Goal: Task Accomplishment & Management: Use online tool/utility

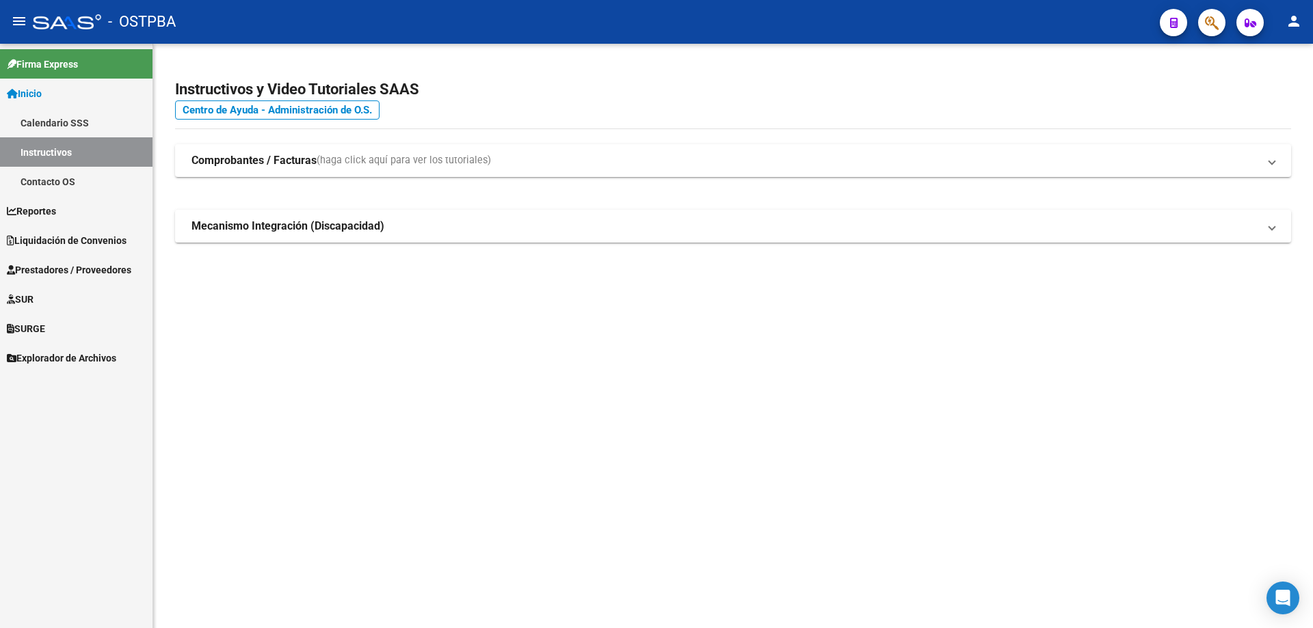
click at [41, 237] on span "Liquidación de Convenios" at bounding box center [67, 240] width 120 height 15
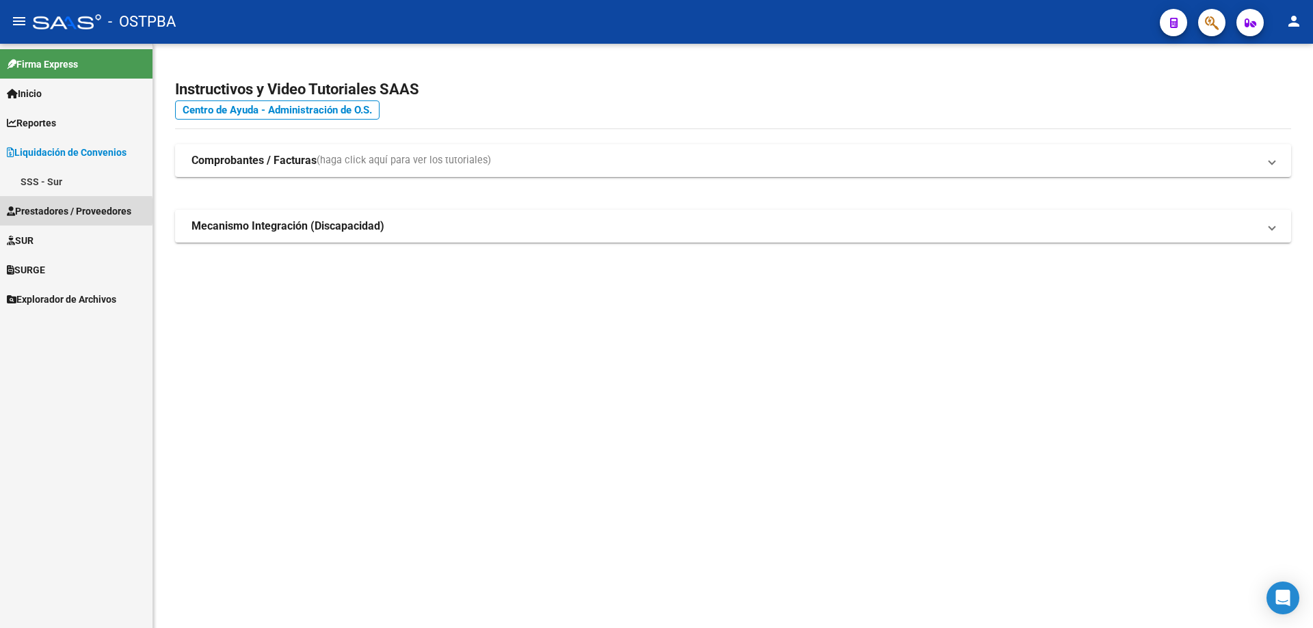
click at [40, 211] on span "Prestadores / Proveedores" at bounding box center [69, 211] width 124 height 15
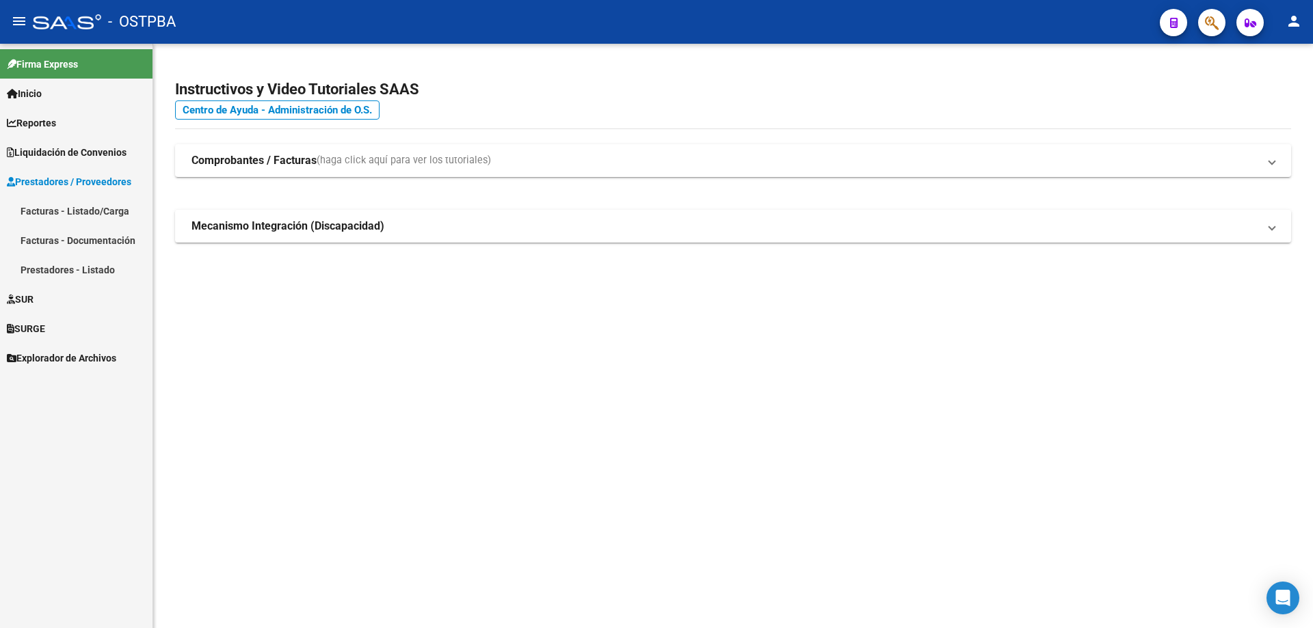
click at [38, 213] on link "Facturas - Listado/Carga" at bounding box center [76, 210] width 152 height 29
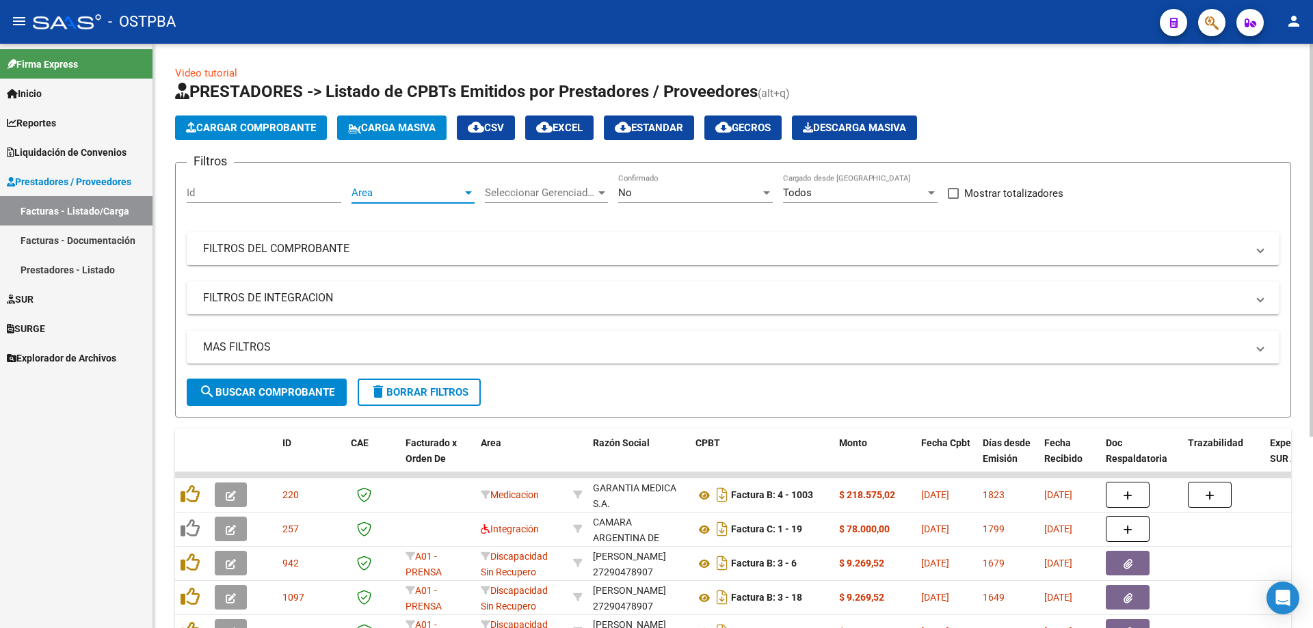
click at [465, 193] on div at bounding box center [468, 192] width 7 height 3
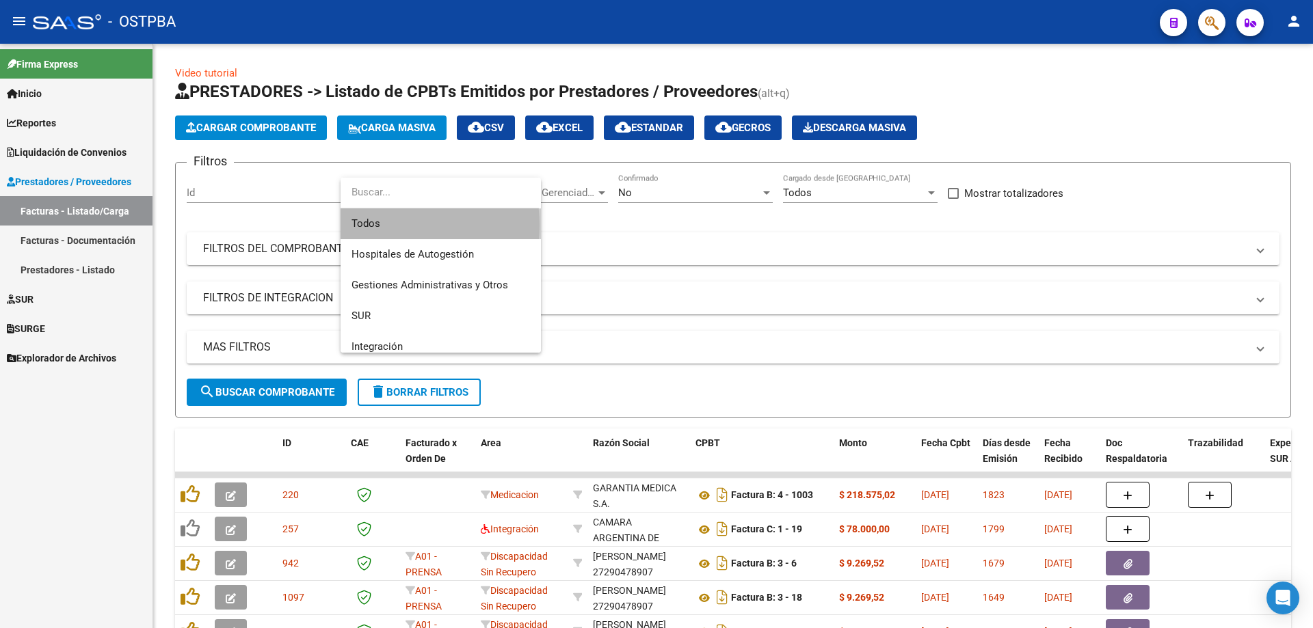
click at [388, 225] on span "Todos" at bounding box center [440, 224] width 178 height 31
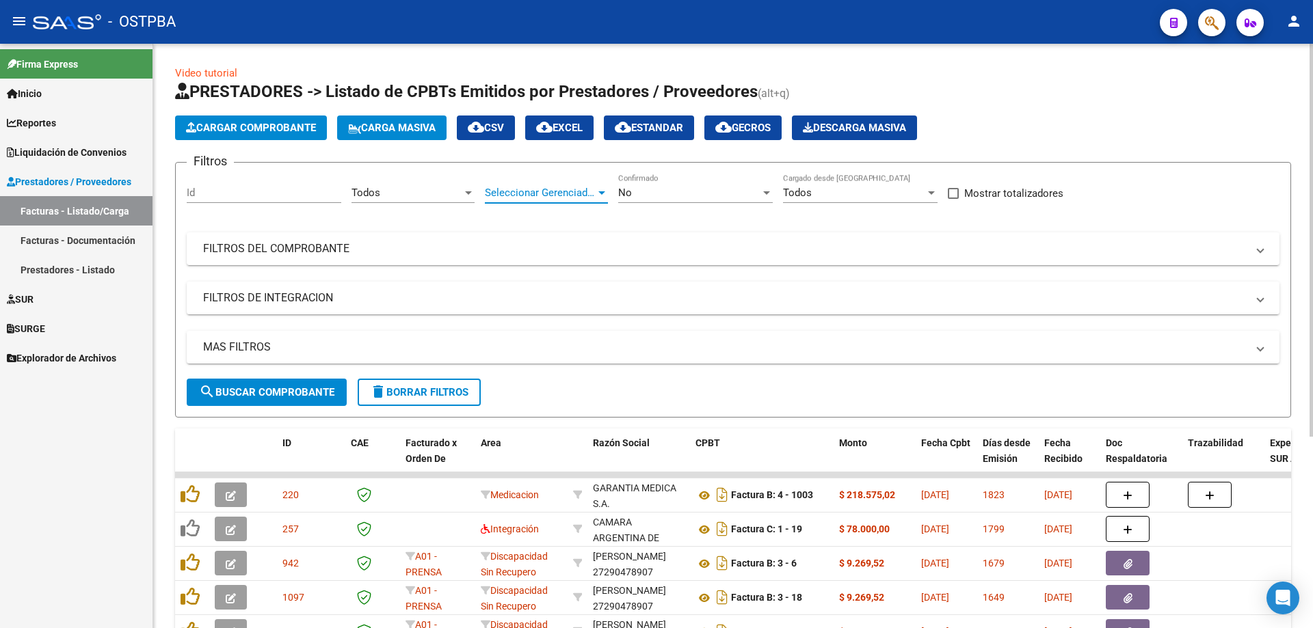
click at [606, 191] on div at bounding box center [602, 192] width 12 height 11
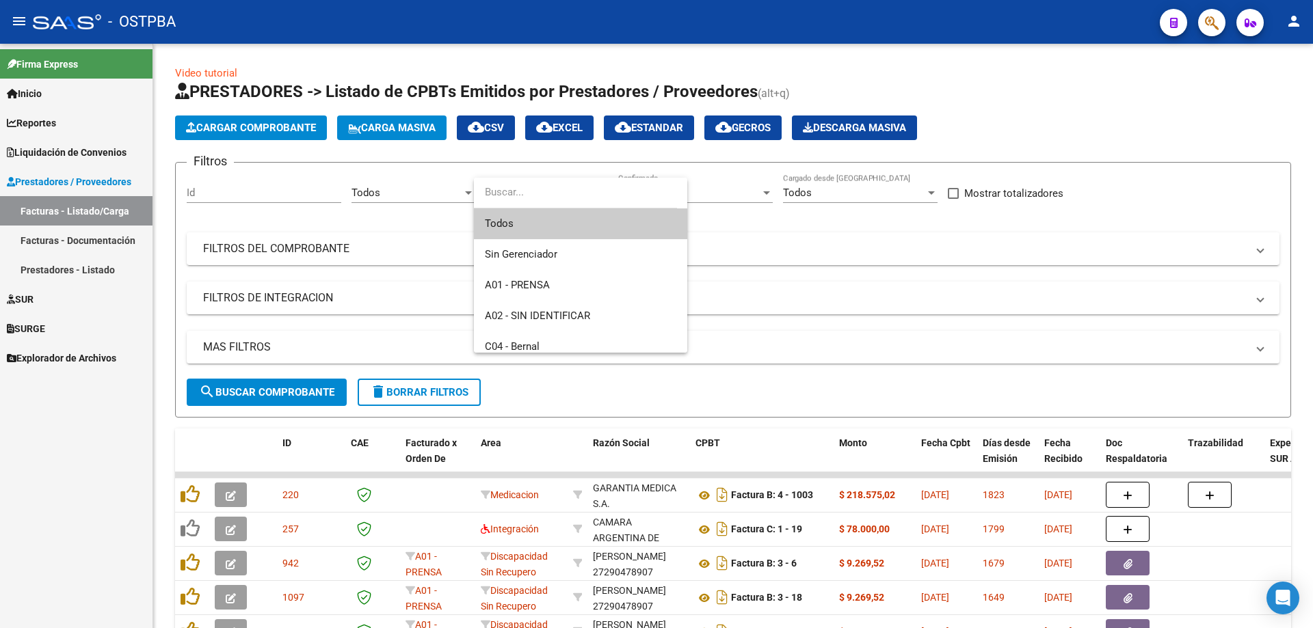
click at [499, 222] on span "Todos" at bounding box center [580, 224] width 191 height 31
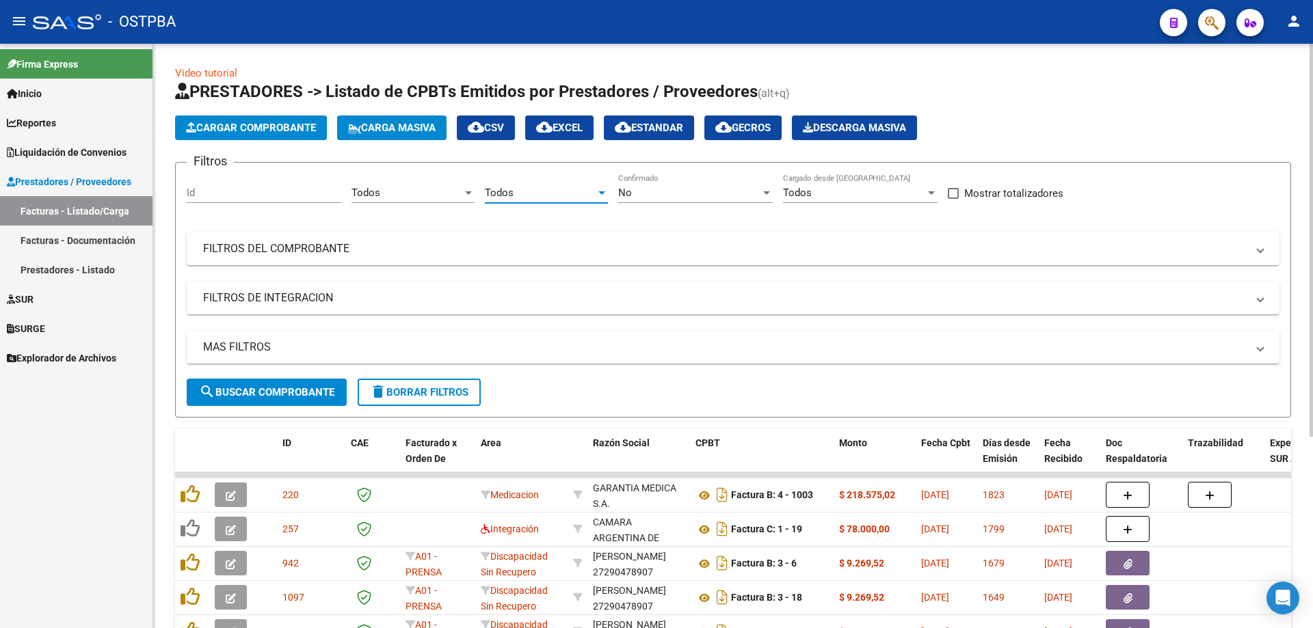
click at [767, 192] on div at bounding box center [766, 192] width 7 height 3
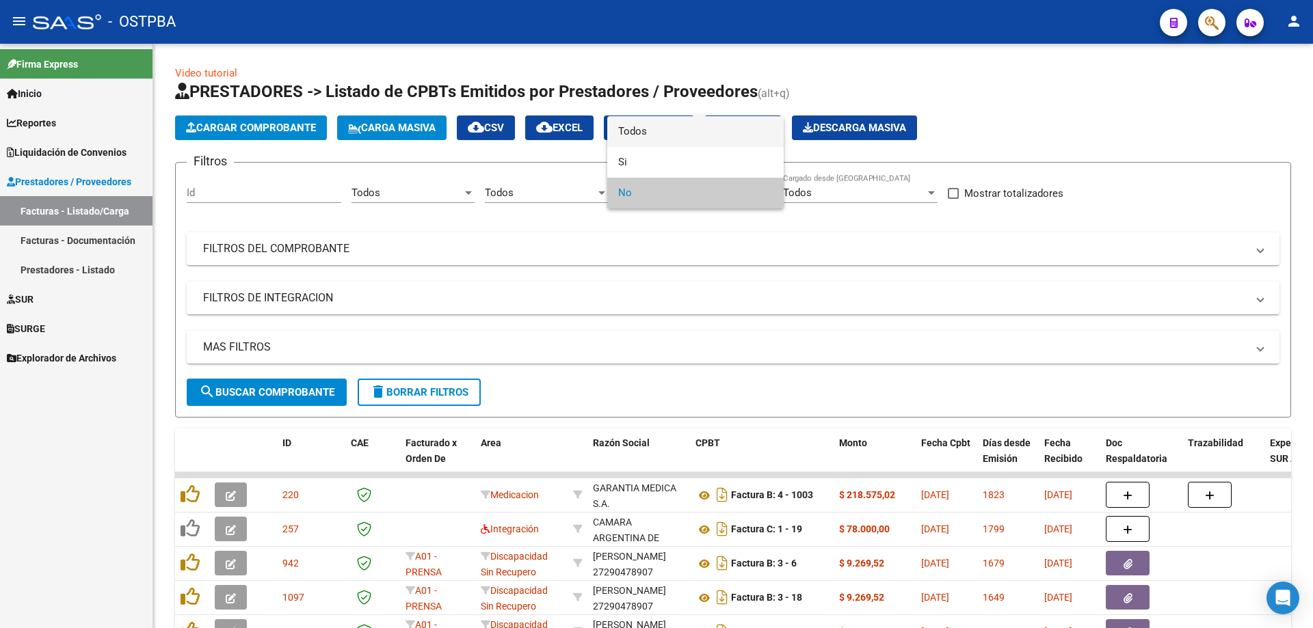
click at [639, 130] on span "Todos" at bounding box center [695, 131] width 155 height 31
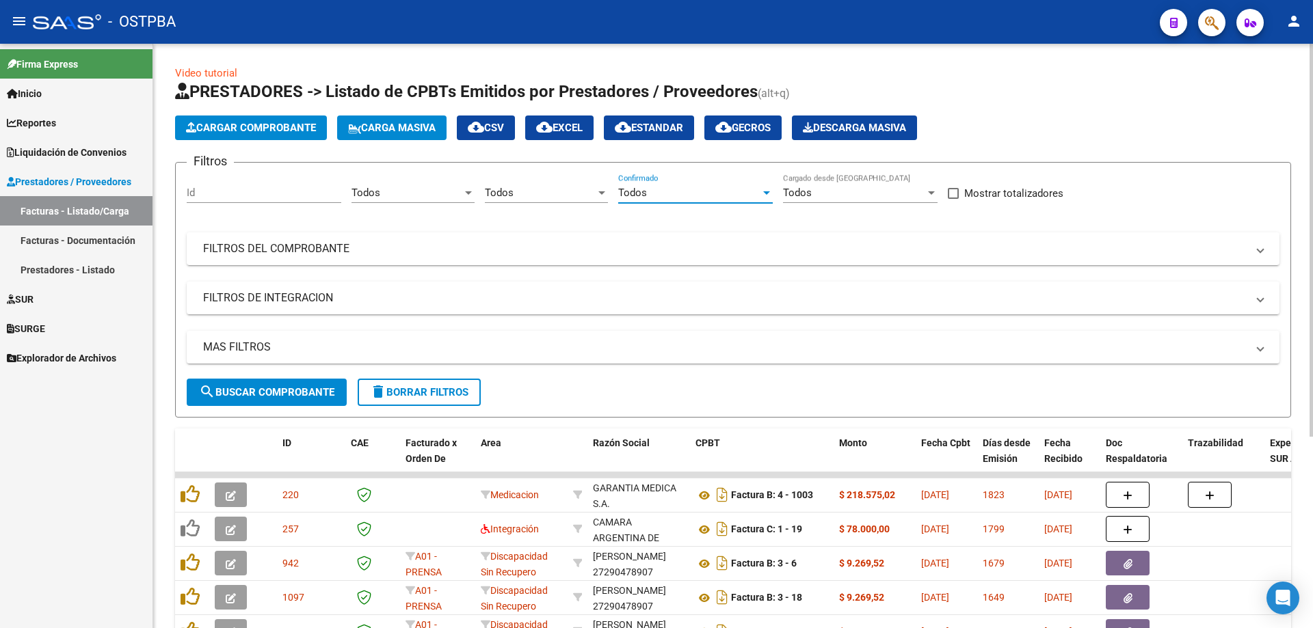
click at [930, 193] on div at bounding box center [931, 192] width 7 height 3
click at [801, 190] on span "Todos" at bounding box center [860, 193] width 155 height 31
click at [230, 249] on mat-panel-title "FILTROS DEL COMPROBANTE" at bounding box center [724, 248] width 1043 height 15
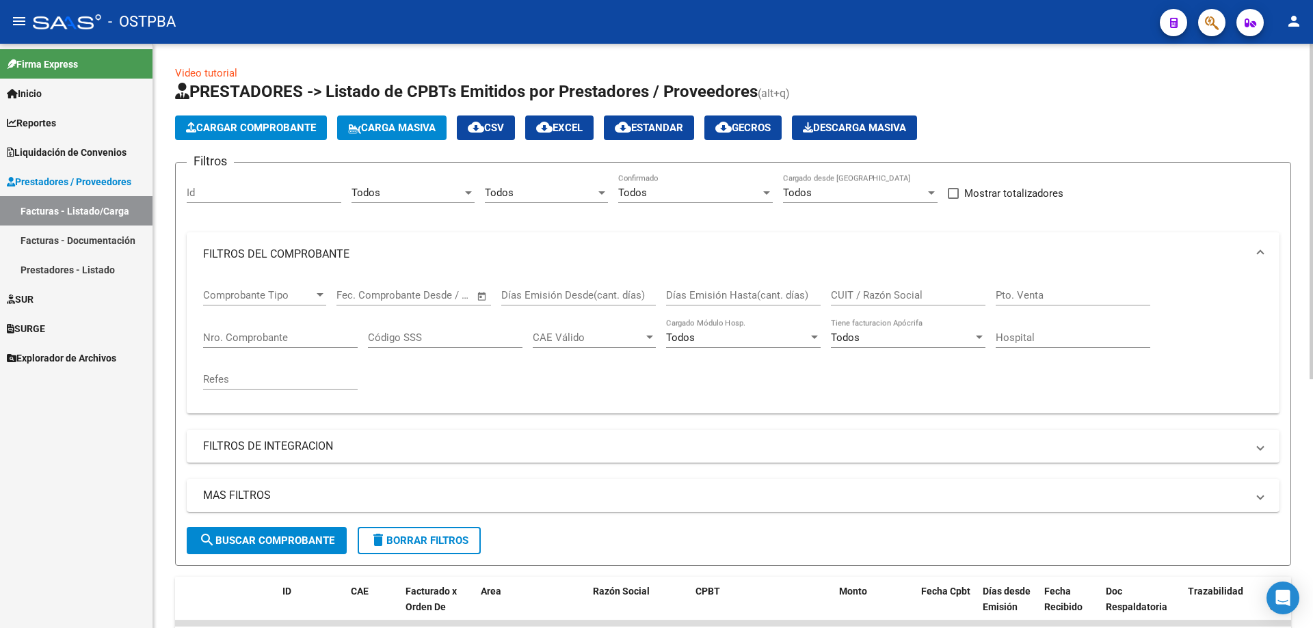
click at [238, 334] on input "Nro. Comprobante" at bounding box center [280, 338] width 155 height 12
type input "1062408"
click at [250, 543] on span "search Buscar Comprobante" at bounding box center [266, 541] width 135 height 12
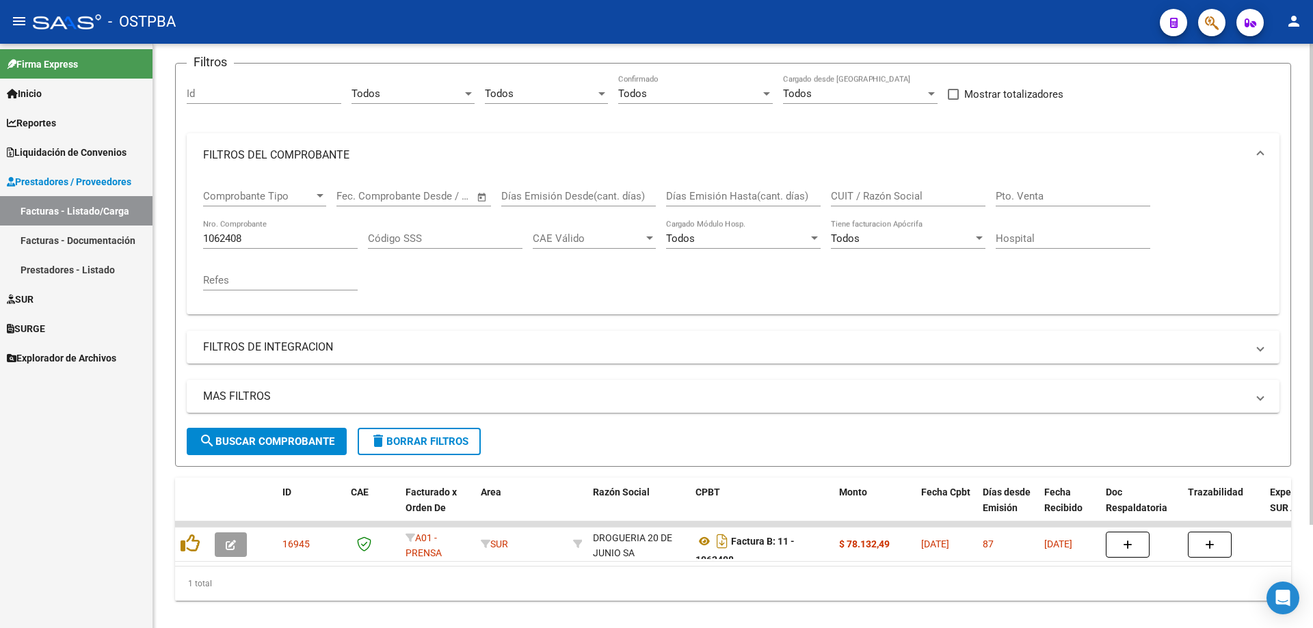
scroll to position [126, 0]
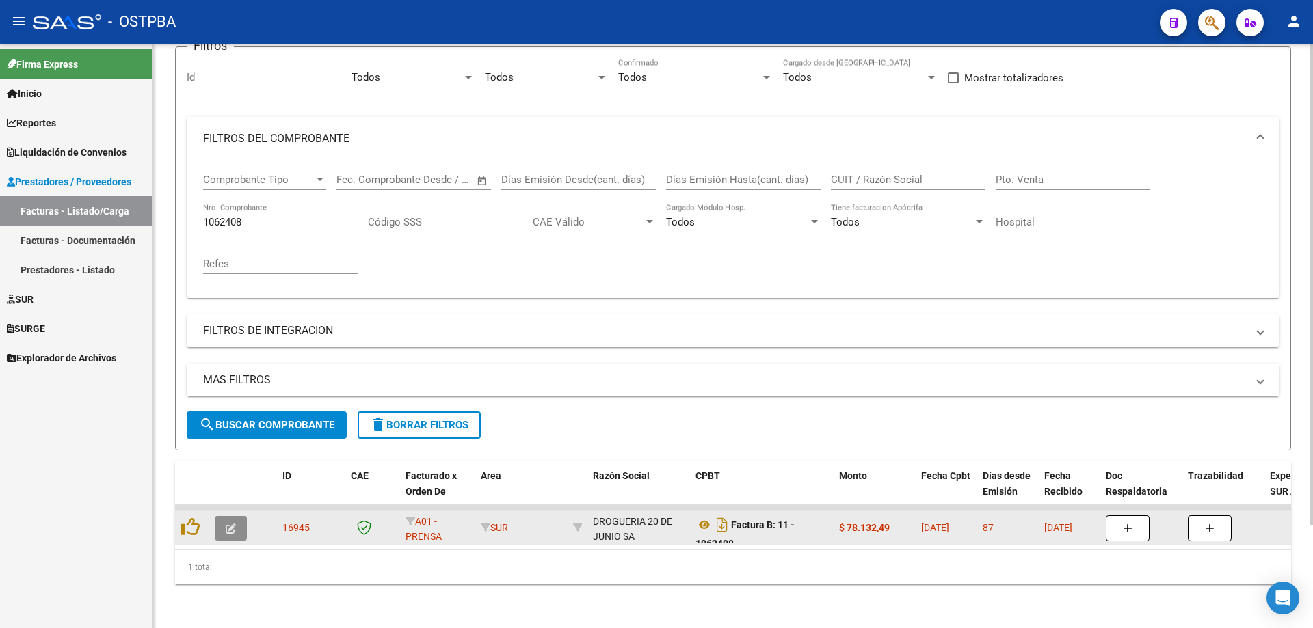
click at [226, 524] on icon "button" at bounding box center [231, 529] width 10 height 10
